Goal: Information Seeking & Learning: Learn about a topic

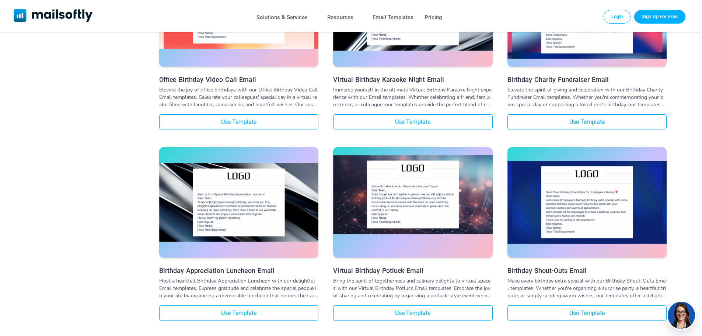
scroll to position [1088, 0]
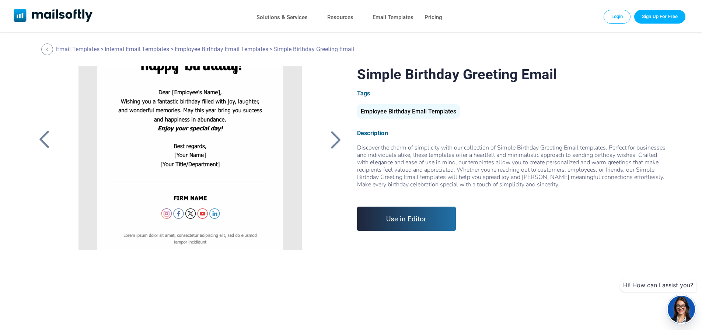
scroll to position [178, 0]
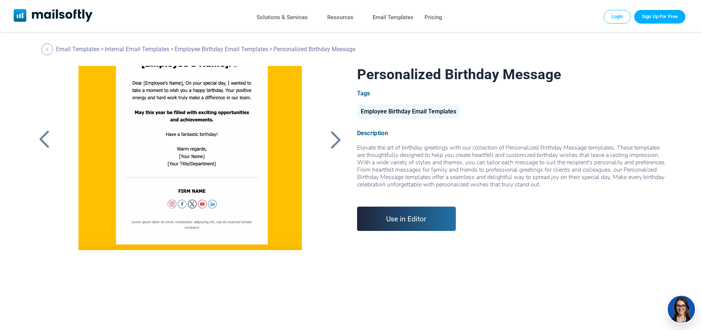
scroll to position [144, 0]
click at [462, 160] on div "Elevate the art of birthday greetings with our collection of Personalized Birth…" at bounding box center [512, 170] width 310 height 52
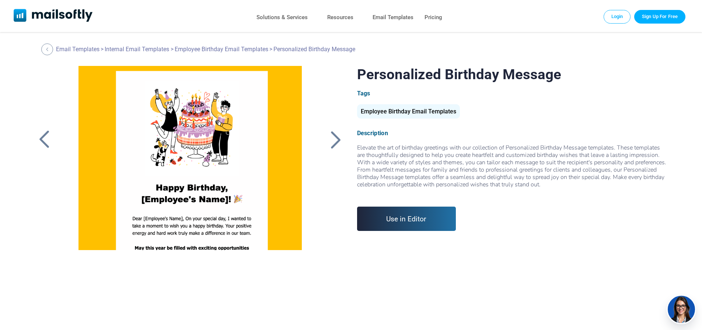
scroll to position [0, 0]
